Goal: Information Seeking & Learning: Compare options

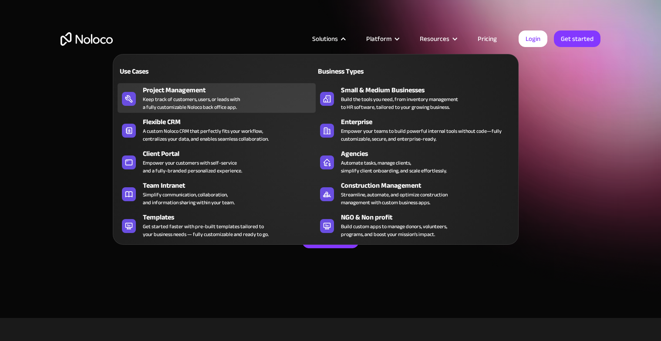
click at [227, 92] on div "Project Management" at bounding box center [231, 90] width 177 height 10
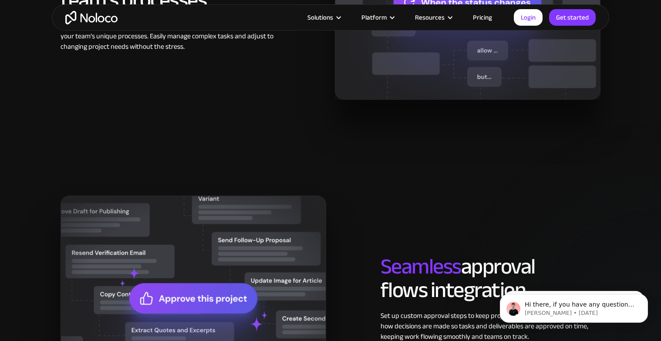
scroll to position [977, 0]
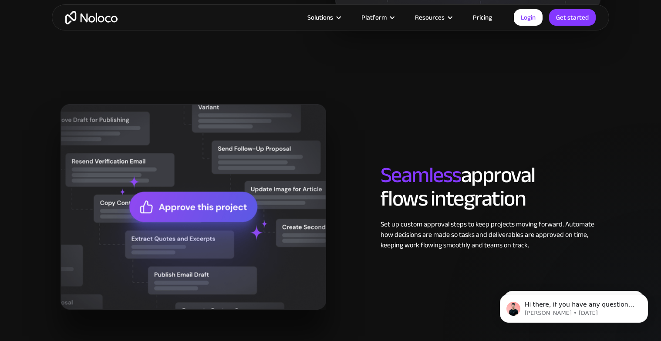
click at [489, 16] on link "Pricing" at bounding box center [482, 17] width 41 height 11
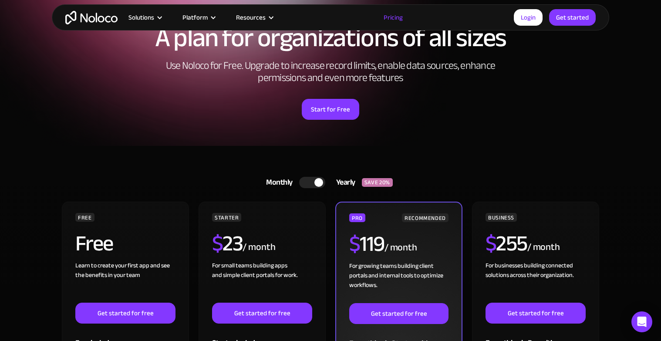
scroll to position [72, 0]
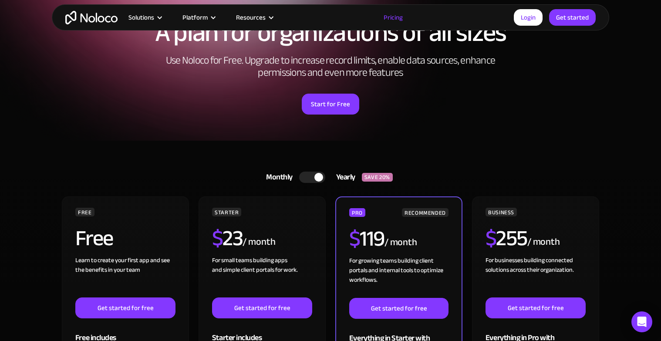
click at [317, 179] on div at bounding box center [318, 177] width 9 height 9
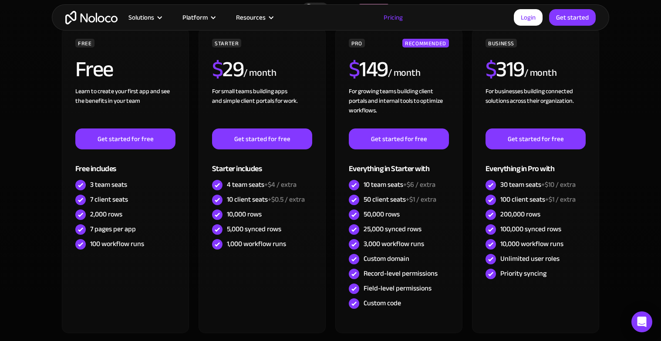
scroll to position [288, 0]
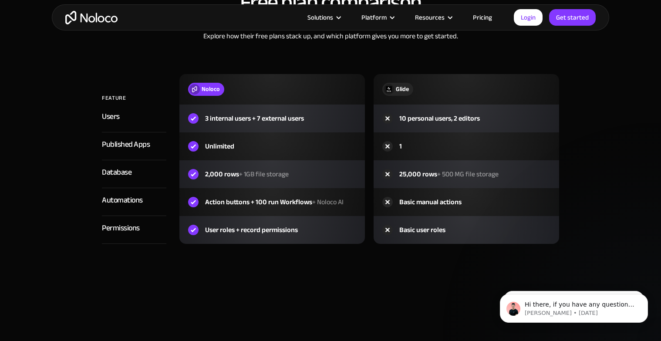
scroll to position [1042, 0]
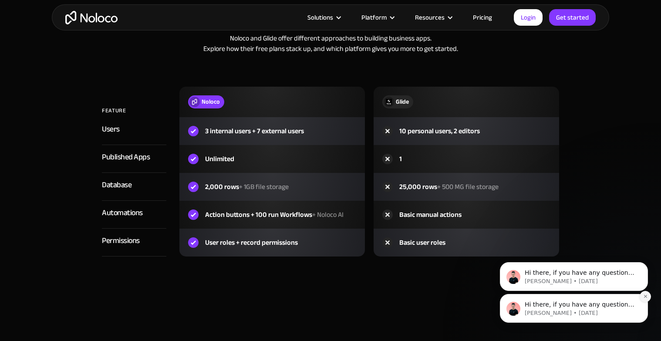
click at [643, 296] on icon "Dismiss notification" at bounding box center [645, 296] width 5 height 5
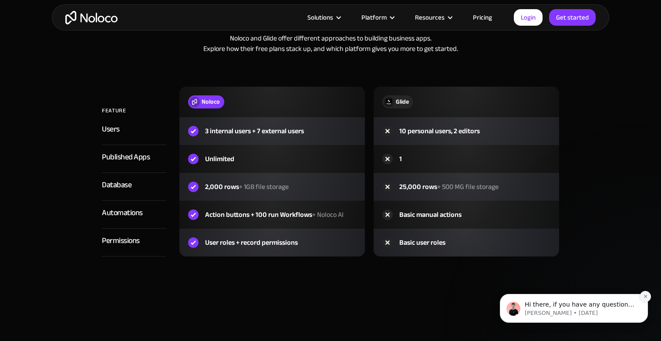
click at [644, 294] on icon "Dismiss notification" at bounding box center [645, 296] width 5 height 5
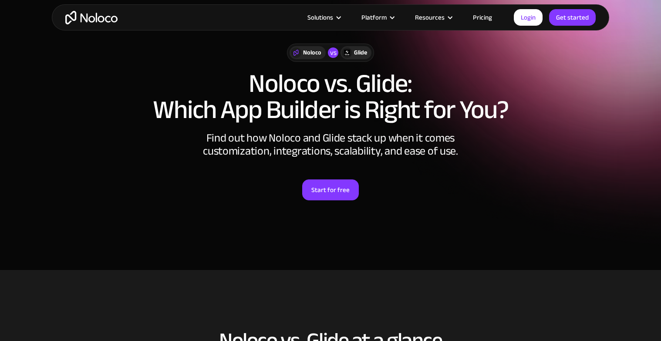
scroll to position [0, 0]
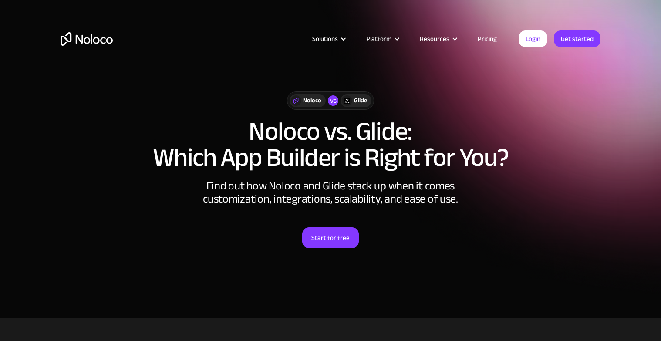
click at [485, 32] on div "Solutions Use Cases Business Types Project Management Keep track of customers, …" at bounding box center [330, 39] width 557 height 34
click at [485, 36] on link "Pricing" at bounding box center [487, 38] width 41 height 11
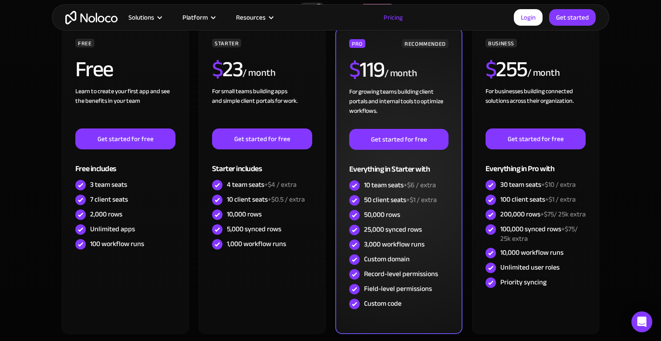
scroll to position [242, 0]
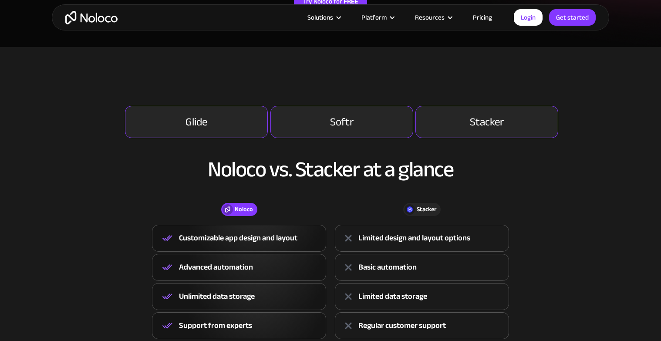
scroll to position [313, 0]
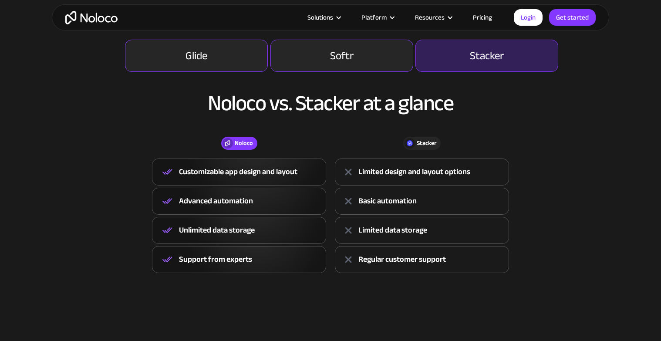
click at [481, 56] on div "Stacker" at bounding box center [487, 55] width 34 height 10
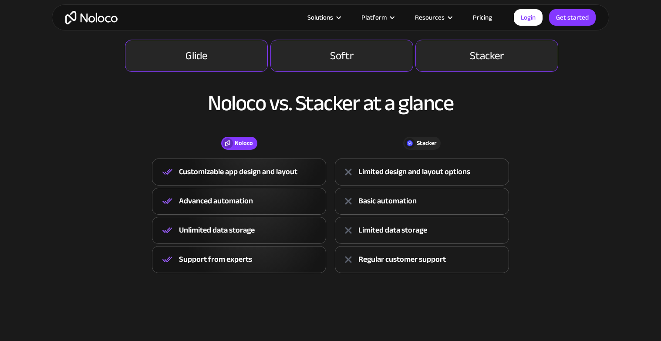
click at [340, 75] on div "Noloco vs. Stacker at a glance Noloco Stacker Noloco Customizable app design an…" at bounding box center [331, 172] width 540 height 201
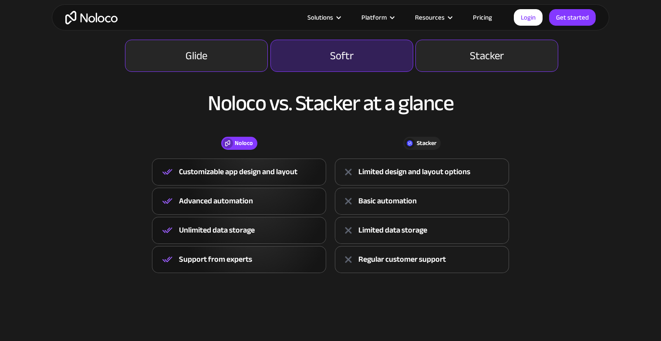
click at [331, 61] on div "Softr" at bounding box center [342, 55] width 24 height 10
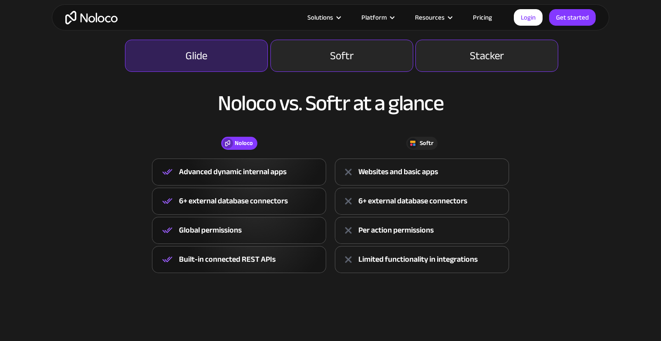
click at [219, 59] on link "Glide" at bounding box center [196, 56] width 143 height 32
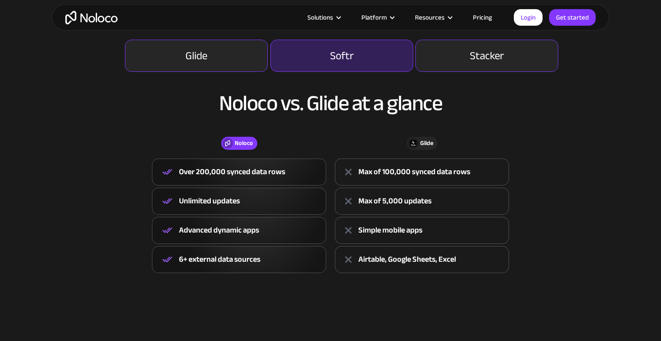
click at [332, 61] on div "Softr" at bounding box center [342, 55] width 24 height 10
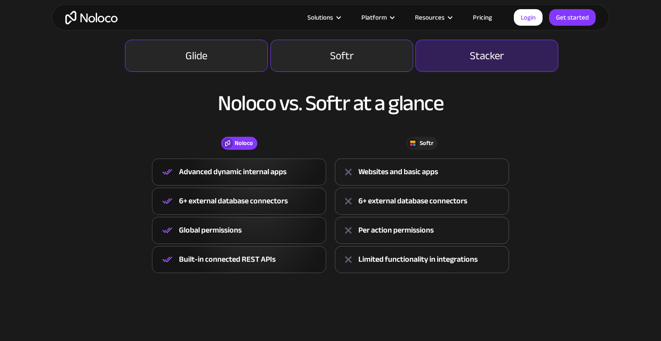
click at [428, 59] on link "Stacker" at bounding box center [486, 56] width 143 height 32
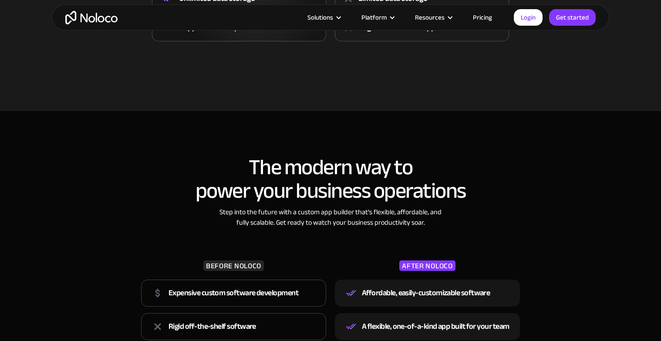
scroll to position [0, 0]
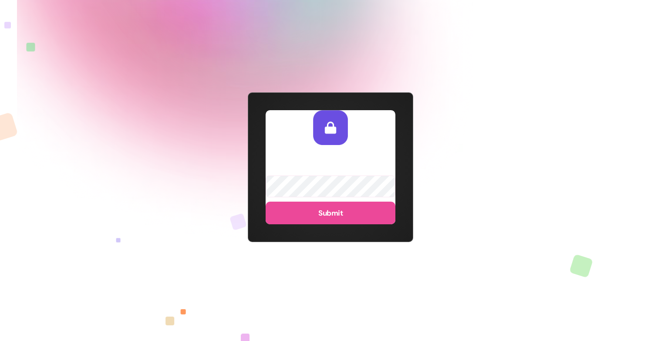
click at [494, 146] on div at bounding box center [330, 170] width 661 height 341
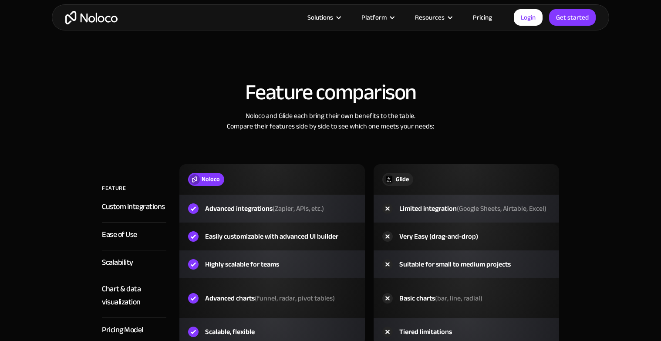
scroll to position [1359, 0]
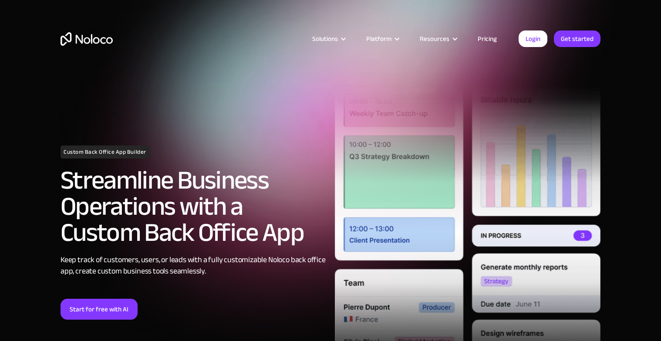
click at [492, 38] on link "Pricing" at bounding box center [487, 38] width 41 height 11
